Goal: Obtain resource: Download file/media

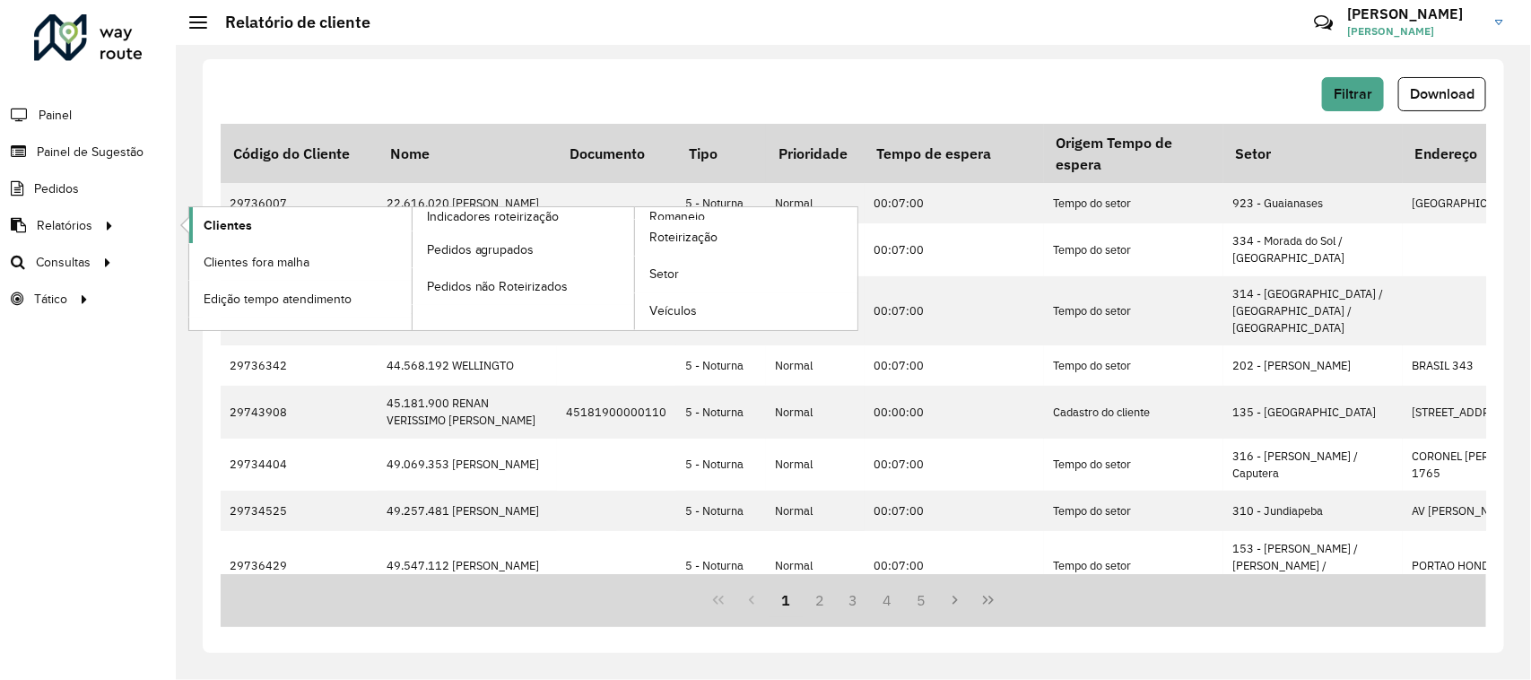
click at [235, 234] on span "Clientes" at bounding box center [228, 225] width 48 height 19
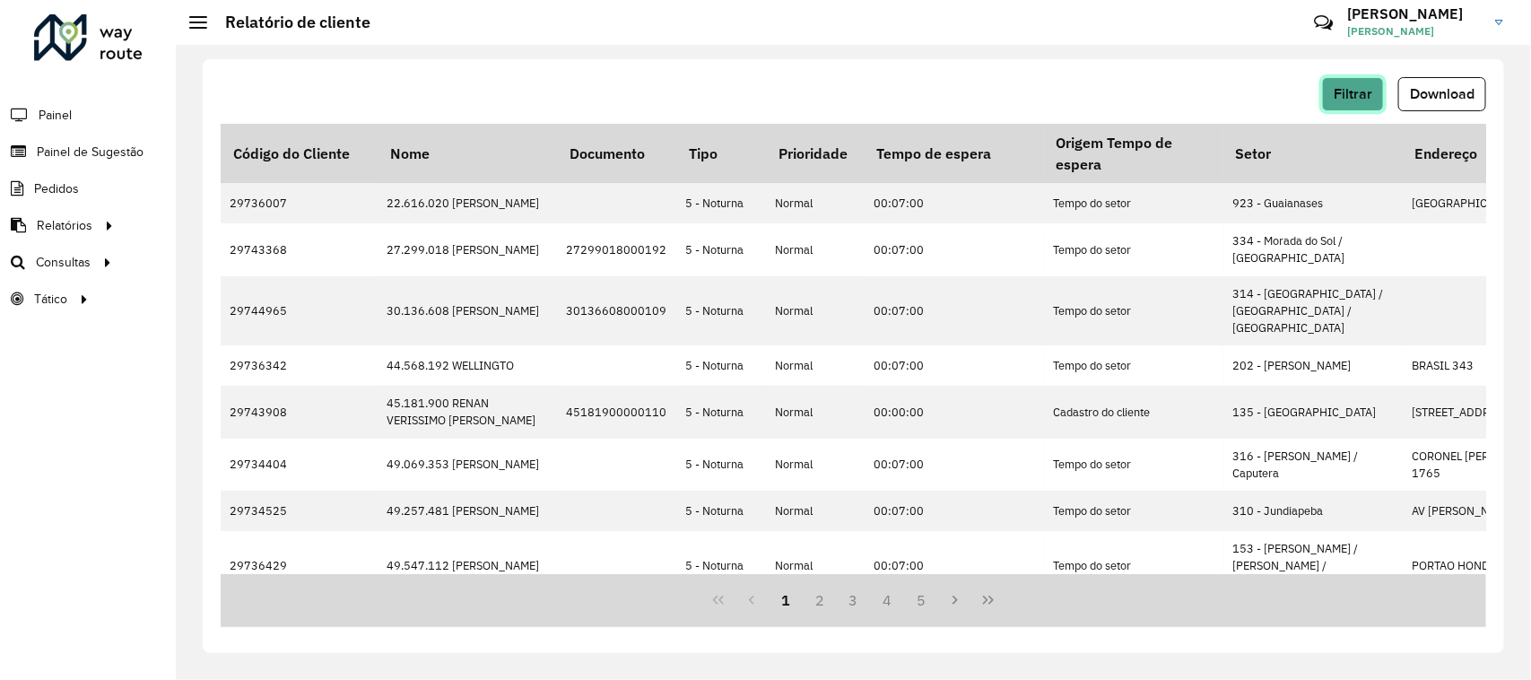
click at [1346, 94] on span "Filtrar" at bounding box center [1352, 93] width 39 height 15
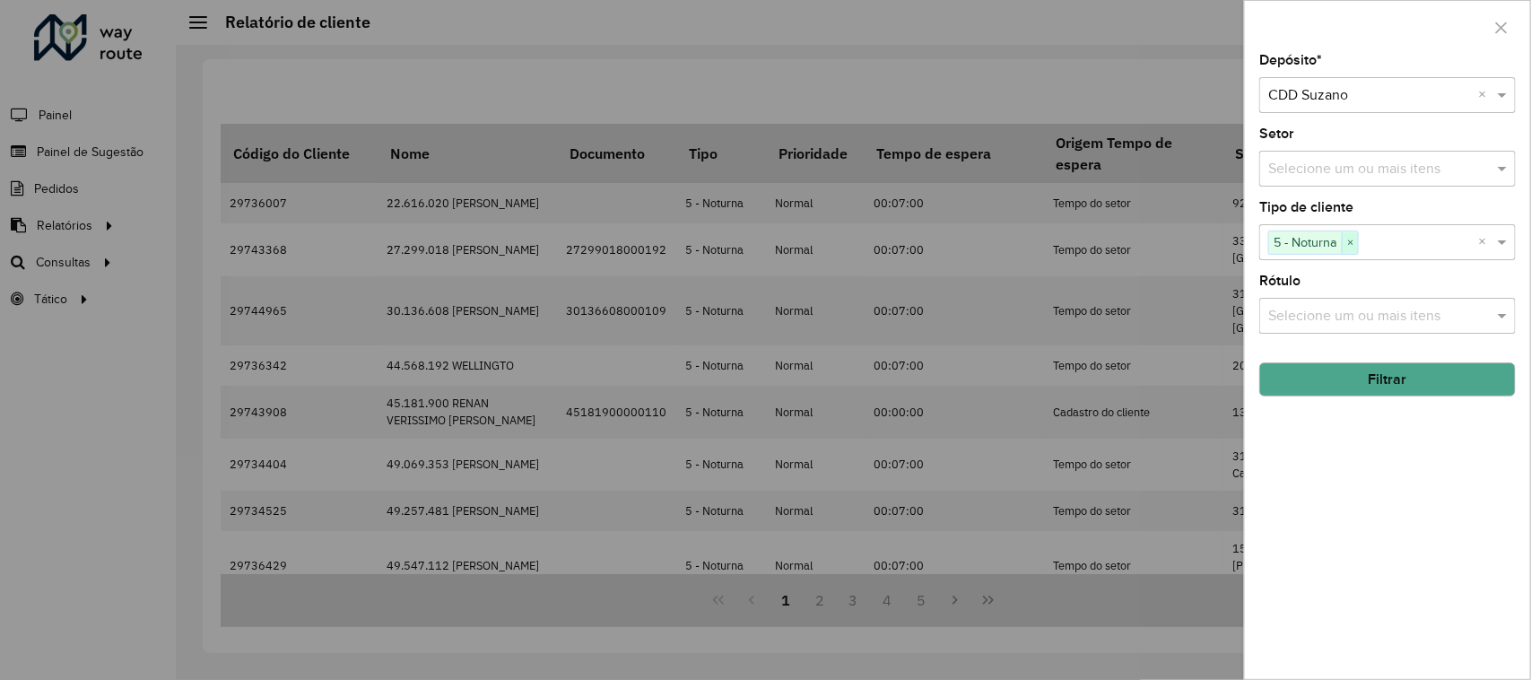
click at [1347, 242] on span "×" at bounding box center [1350, 243] width 16 height 22
click at [1347, 242] on input "text" at bounding box center [1379, 243] width 230 height 22
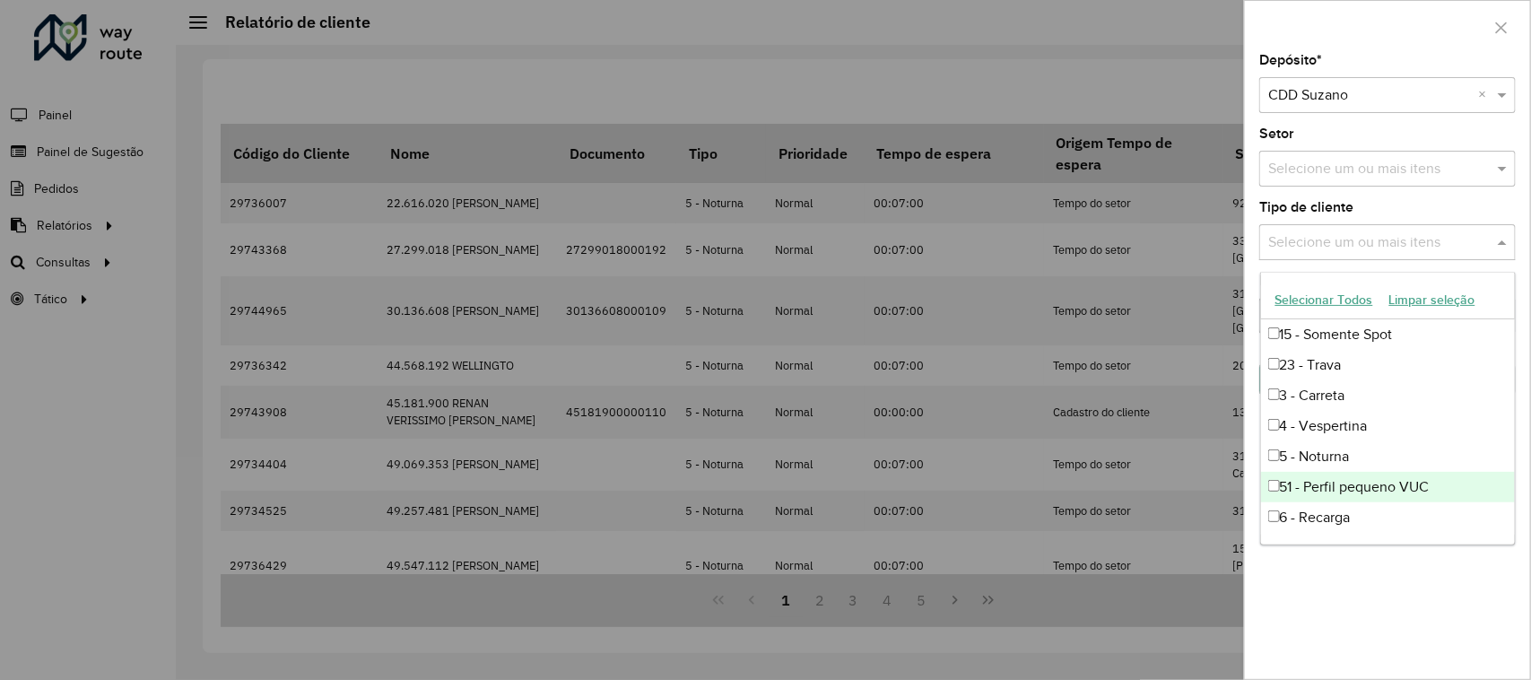
scroll to position [119, 0]
click at [1378, 491] on div "81 - Zé Delivery" at bounding box center [1388, 489] width 255 height 30
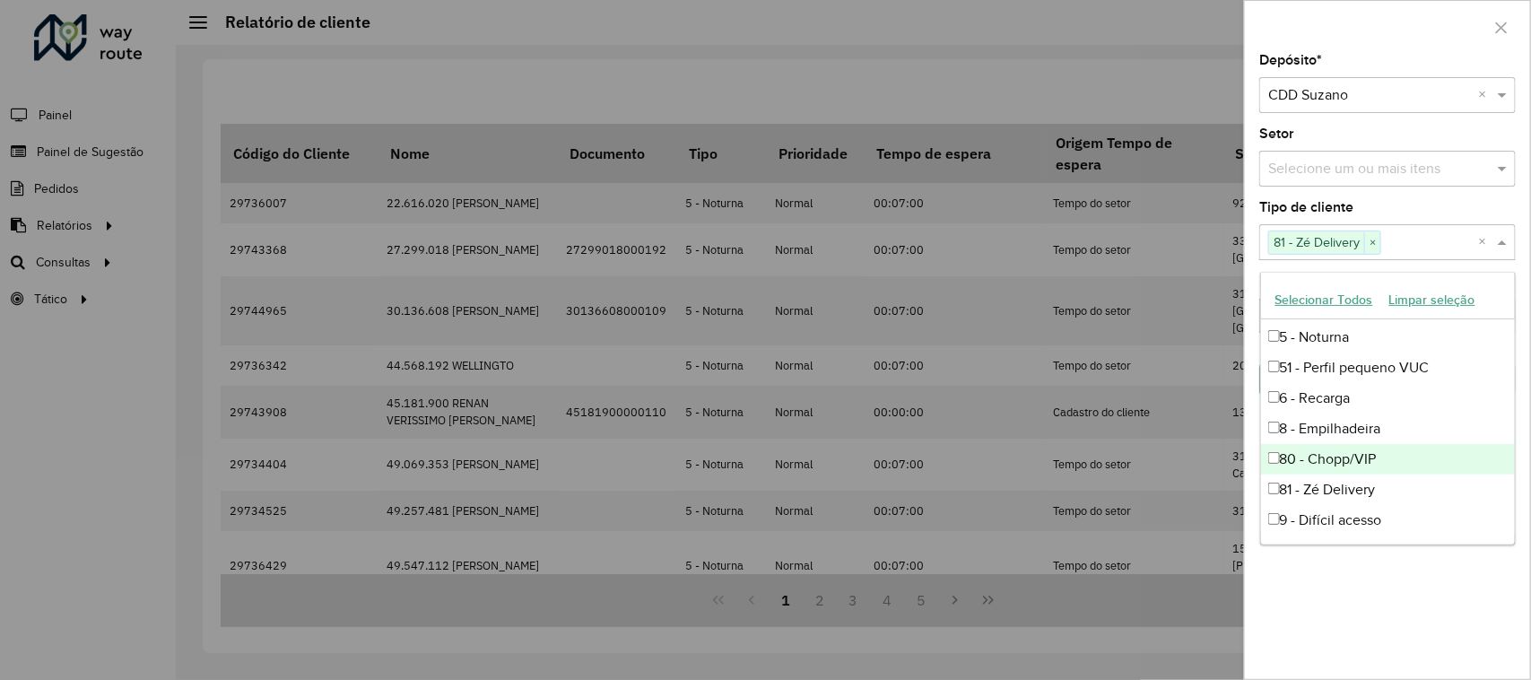
click at [1360, 464] on div "80 - Chopp/VIP" at bounding box center [1388, 459] width 255 height 30
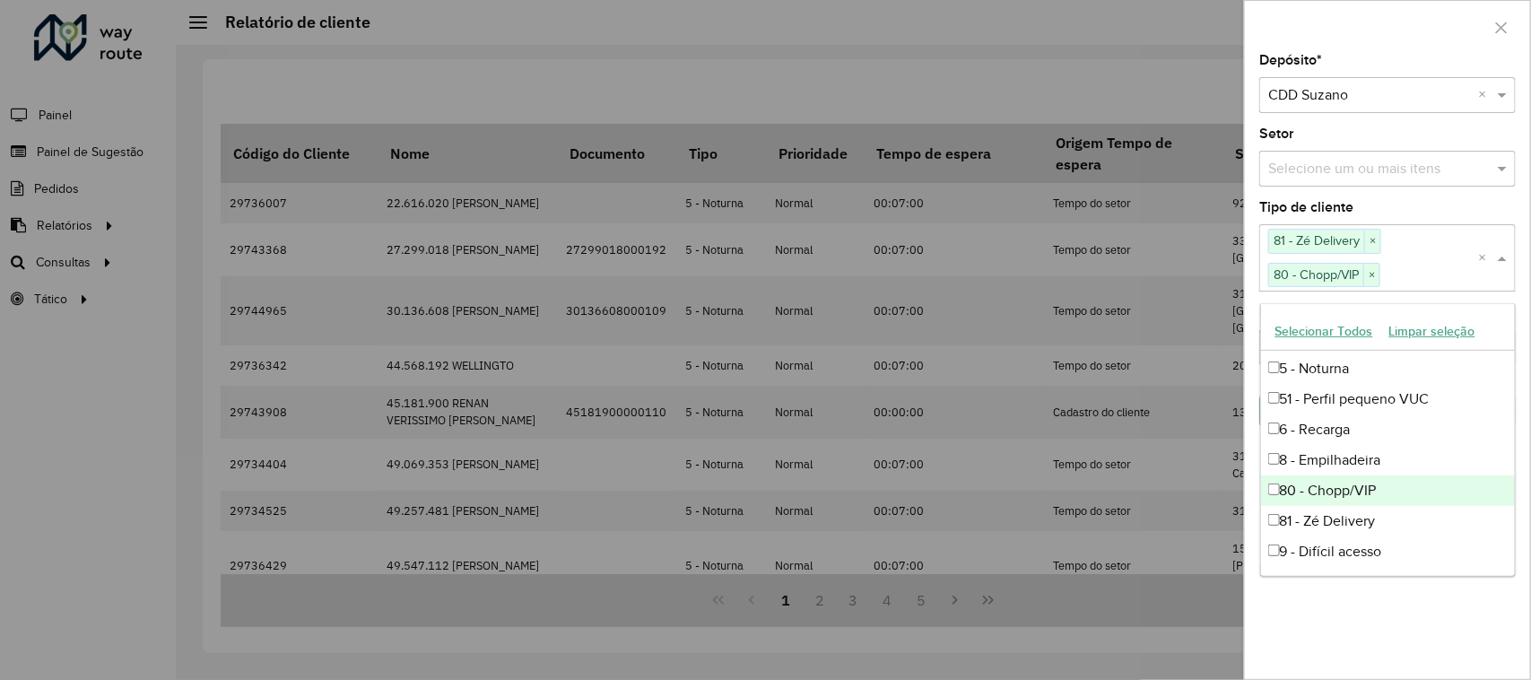
click at [1381, 481] on div "80 - Chopp/VIP" at bounding box center [1388, 490] width 255 height 30
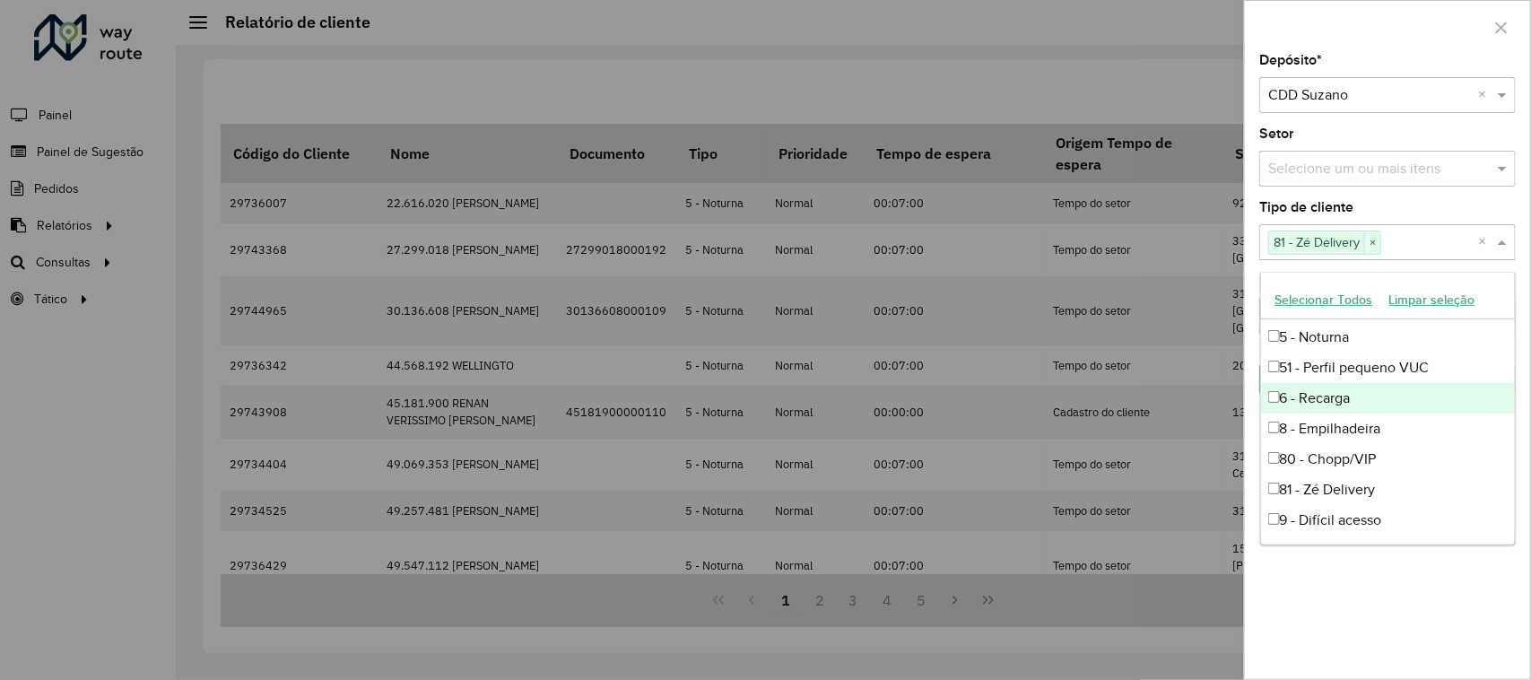
click at [1422, 217] on div "Tipo de cliente Selecione um ou mais itens 81 - Zé Delivery × ×" at bounding box center [1387, 230] width 256 height 59
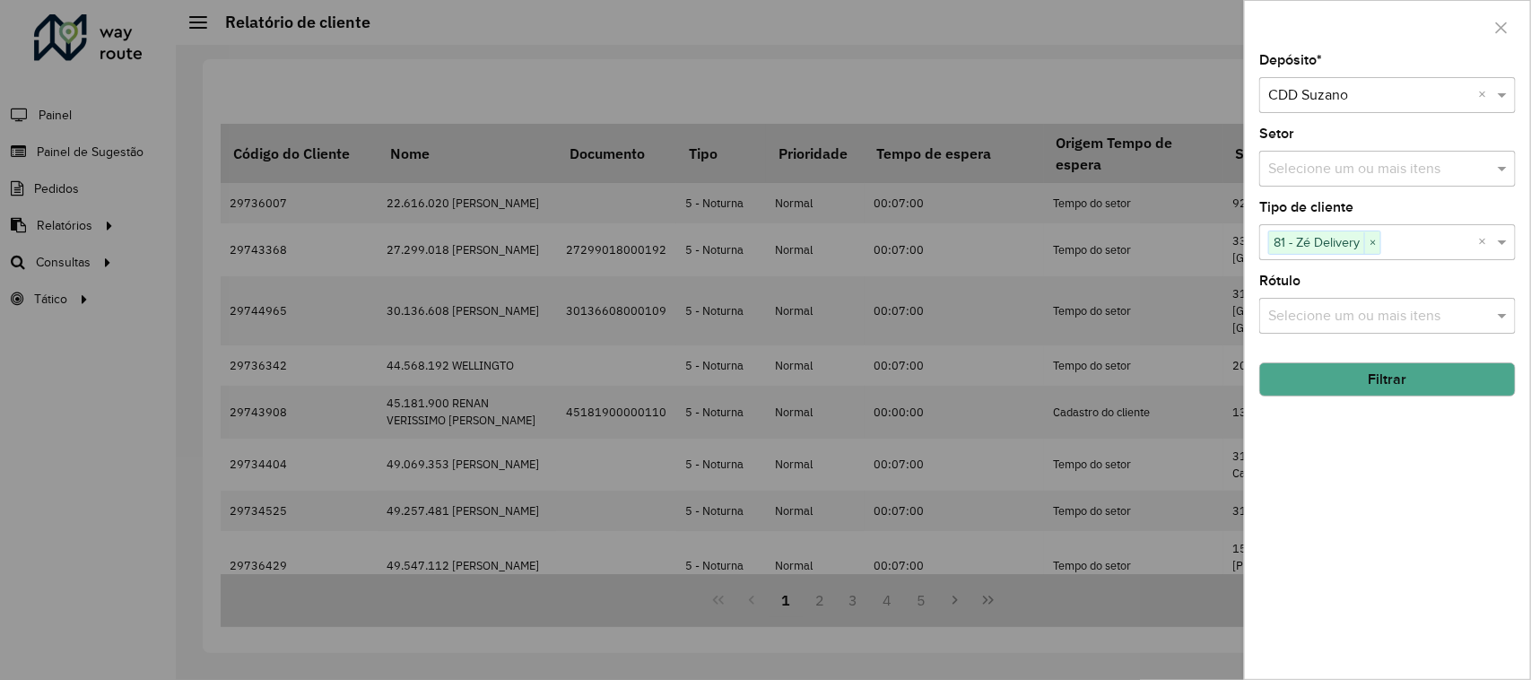
click at [1393, 373] on button "Filtrar" at bounding box center [1387, 379] width 256 height 34
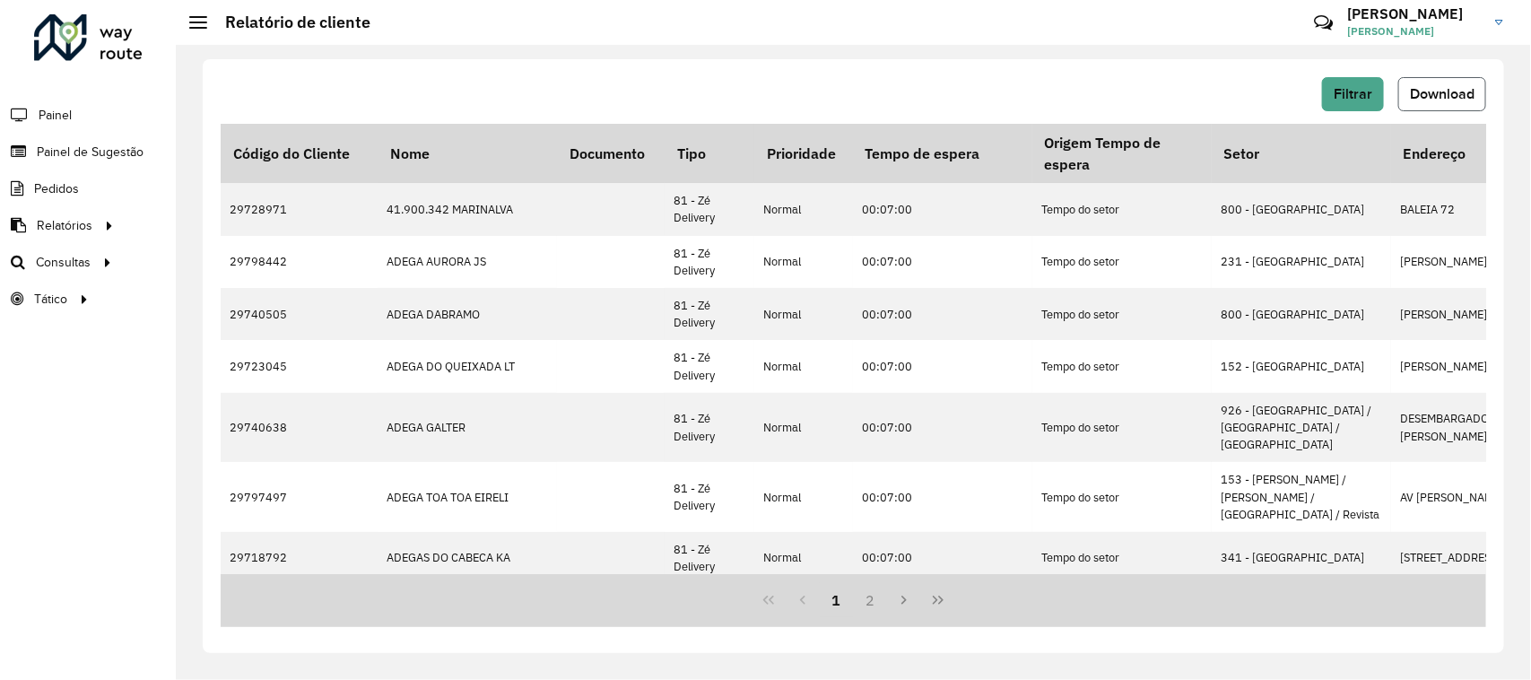
click at [1410, 95] on span "Download" at bounding box center [1442, 93] width 65 height 15
